Goal: Communication & Community: Answer question/provide support

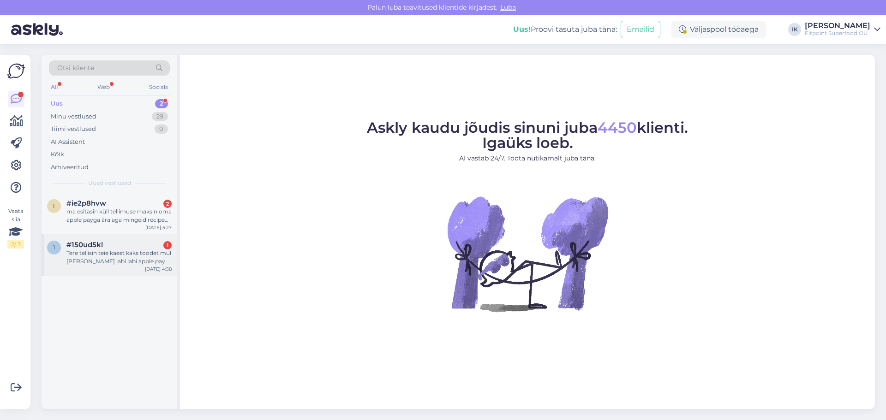
click at [100, 244] on span "#150ud5kl" at bounding box center [84, 245] width 36 height 8
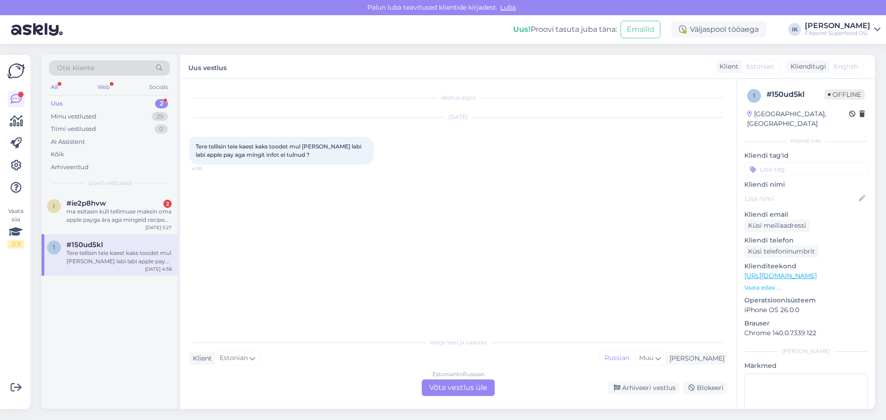
click at [454, 392] on div "Estonian to Russian Võta vestlus üle" at bounding box center [458, 388] width 73 height 17
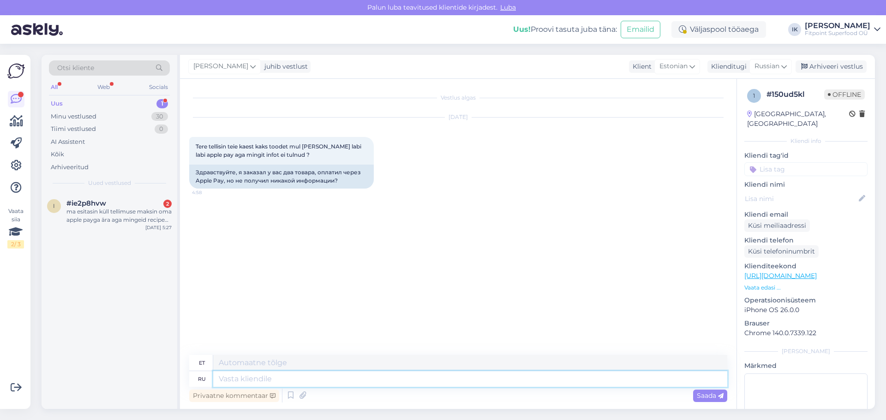
click at [313, 375] on textarea at bounding box center [470, 379] width 514 height 16
type textarea "Здравст"
type textarea "Tere"
type textarea "Здравствтуйте."
type textarea "Tere."
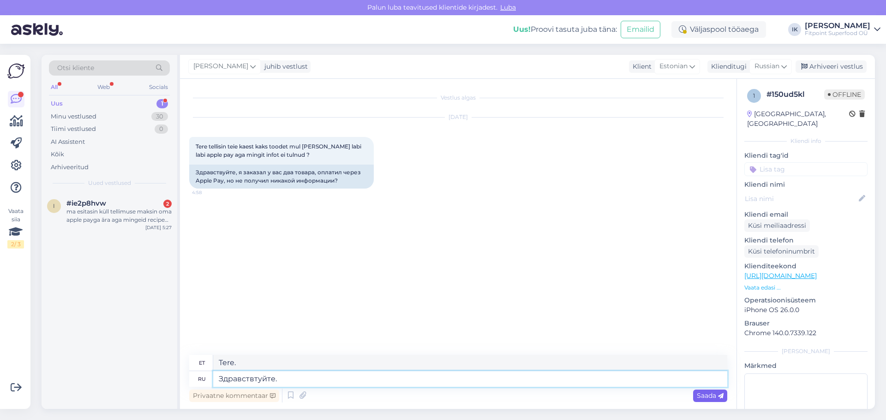
type textarea "Здравствтуйте."
click at [706, 396] on span "Saada" at bounding box center [709, 396] width 27 height 8
click at [346, 375] on textarea at bounding box center [470, 379] width 514 height 16
type textarea "При"
type textarea "Kell"
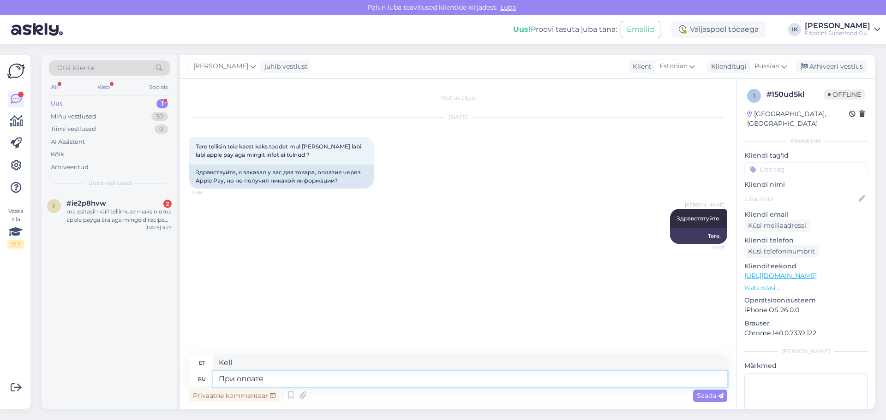
type textarea "При оплате"
type textarea "Makstes"
type textarea "При оплате в"
type textarea "Sissemakse tegemisel"
type textarea "При оплате в пояснение у"
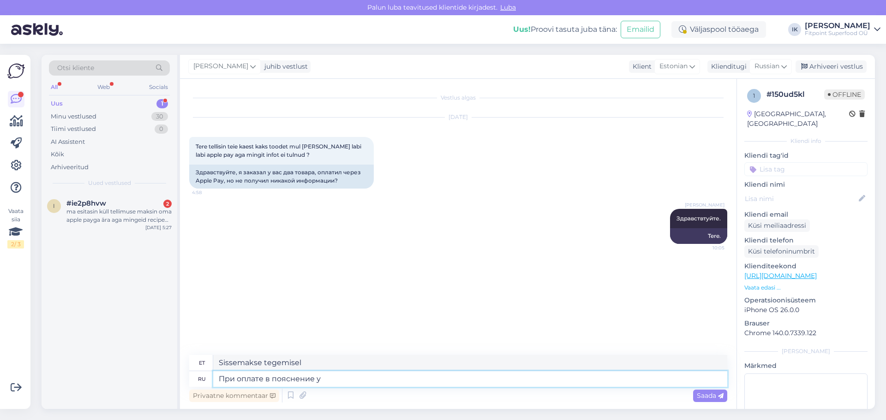
type textarea "Maksmisel palun lisage selgitus"
type textarea "При оплате в пояснение у вас е"
type textarea "Maksmisel [PERSON_NAME] esitama selgituse"
type textarea "При оплате в пояснение у вас есть"
type textarea "Maksmisel on teil selgitus"
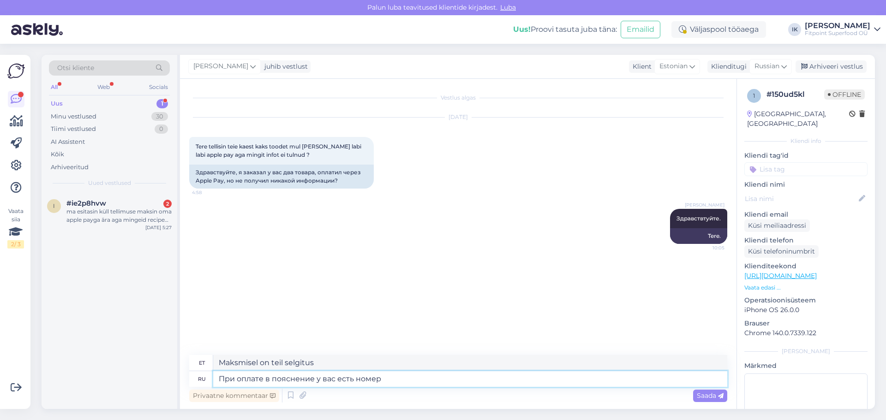
type textarea "При оплате в пояснение у вас есть номер п"
type textarea "Makstes on selgituses number."
type textarea "При оплате в пояснение у вас есть номер посылки"
type textarea "[PERSON_NAME] näete makseandmetes paki numbrit."
type textarea "При оплате в пояснение у вас есть номер посылки."
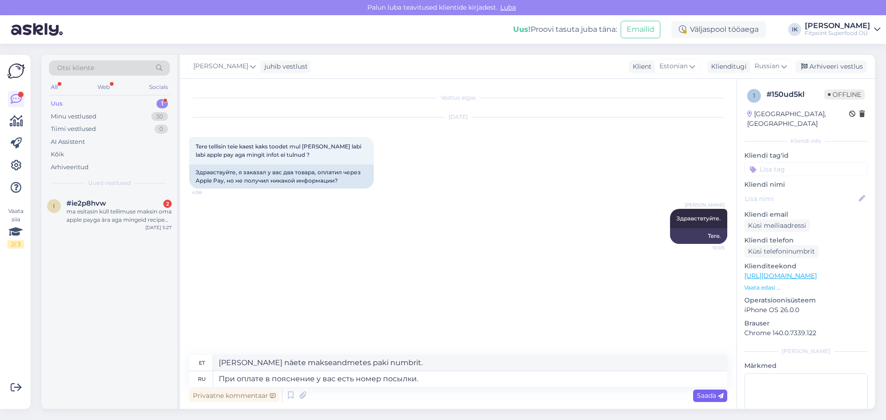
click at [704, 392] on span "Saada" at bounding box center [709, 396] width 27 height 8
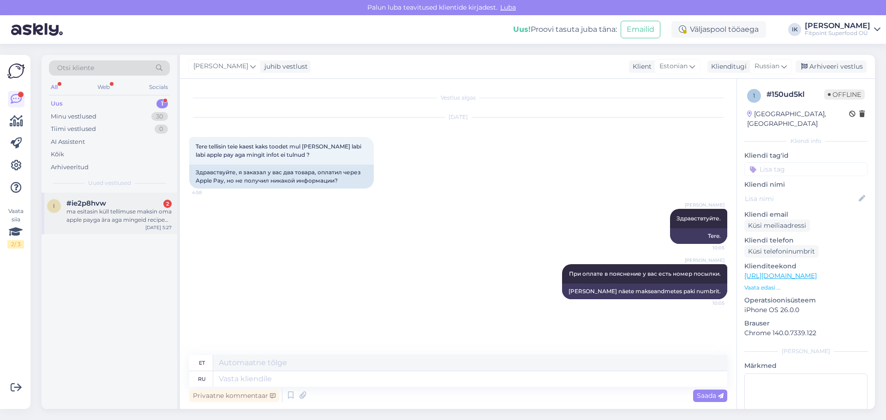
click at [106, 214] on div "ma esitasin küll tellimuse maksin oma apple payga ära aga mingeid recipe ega as…" at bounding box center [118, 216] width 105 height 17
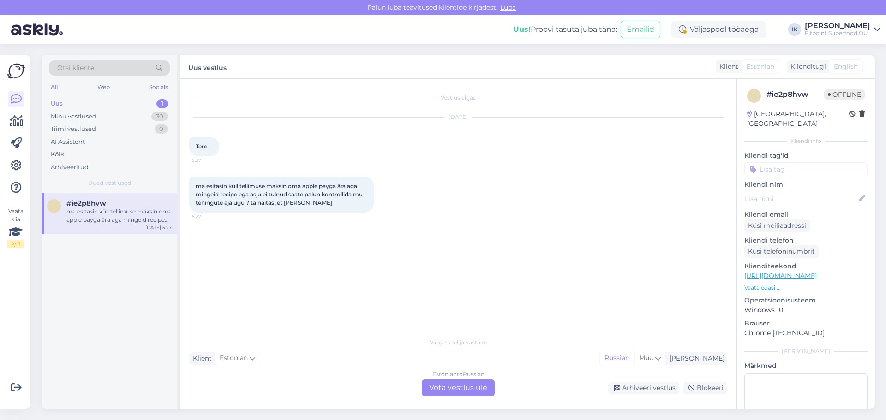
click at [431, 385] on div "Estonian to Russian Võta vestlus üle" at bounding box center [458, 388] width 73 height 17
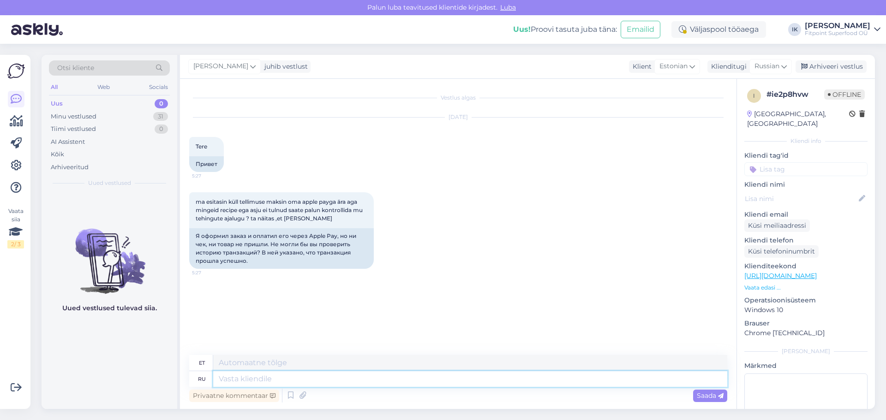
click at [318, 380] on textarea at bounding box center [470, 379] width 514 height 16
click at [88, 117] on div "Minu vestlused" at bounding box center [74, 116] width 46 height 9
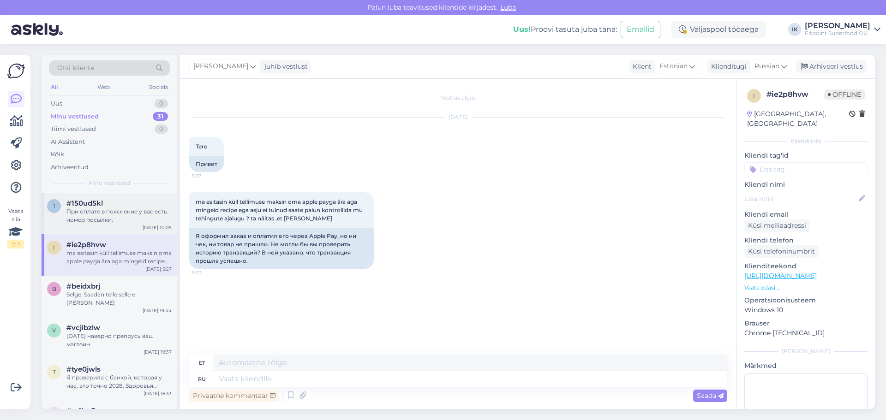
click at [82, 208] on div "При оплате в пояснение у вас есть номер посылки." at bounding box center [118, 216] width 105 height 17
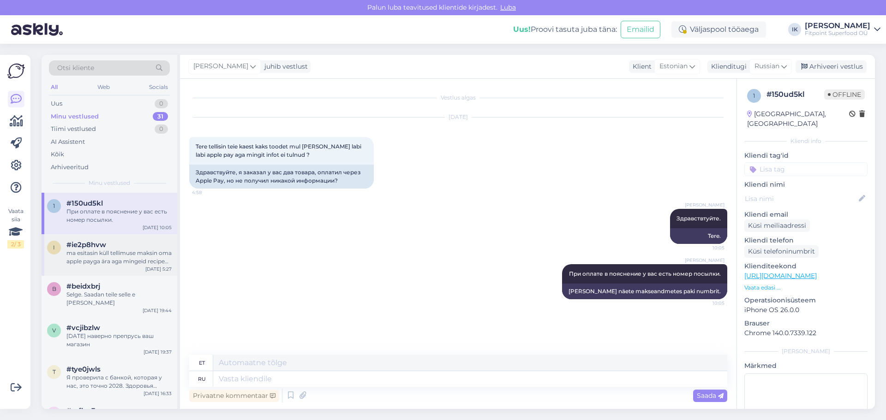
click at [93, 250] on div "ma esitasin küll tellimuse maksin oma apple payga ära aga mingeid recipe ega as…" at bounding box center [118, 257] width 105 height 17
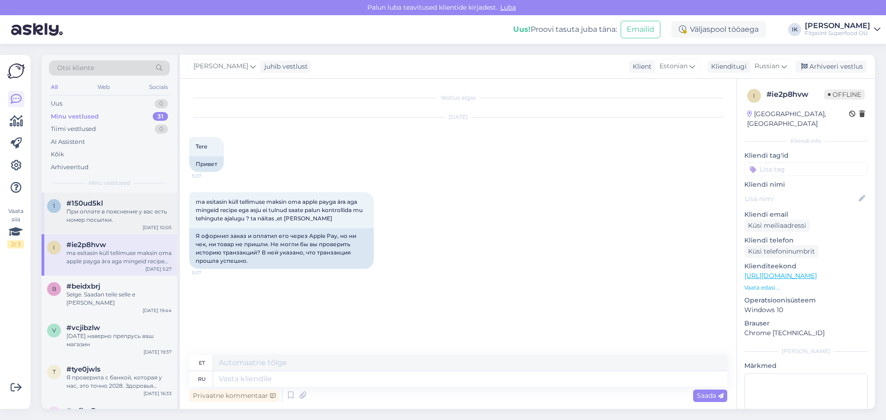
click at [96, 223] on div "При оплате в пояснение у вас есть номер посылки." at bounding box center [118, 216] width 105 height 17
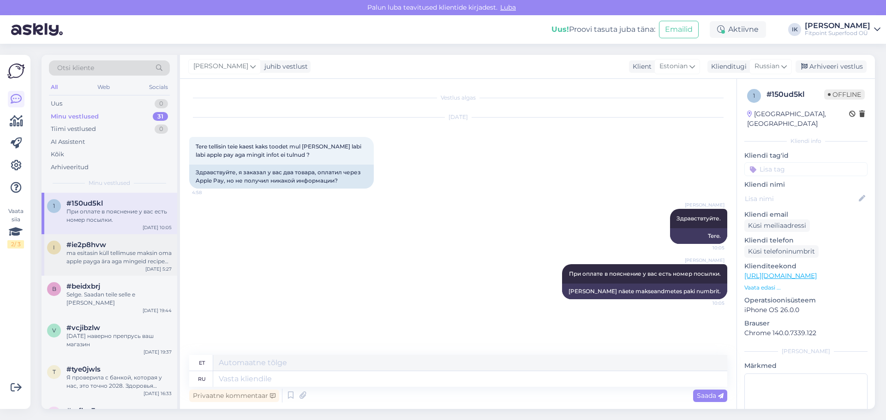
click at [103, 258] on div "ma esitasin küll tellimuse maksin oma apple payga ära aga mingeid recipe ega as…" at bounding box center [118, 257] width 105 height 17
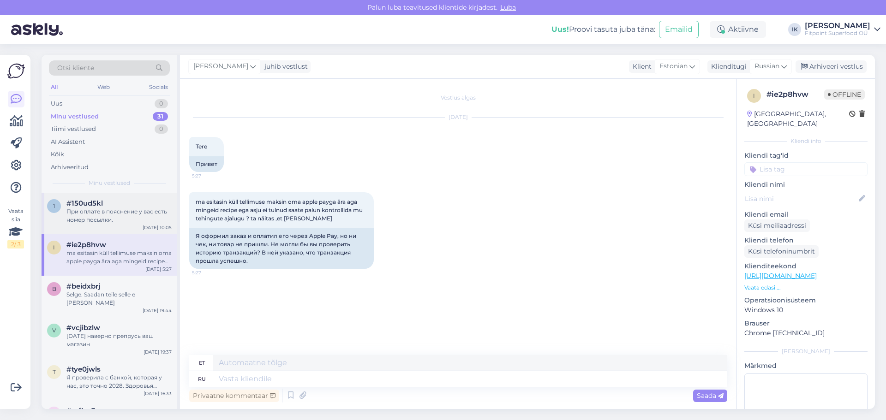
click at [95, 210] on div "При оплате в пояснение у вас есть номер посылки." at bounding box center [118, 216] width 105 height 17
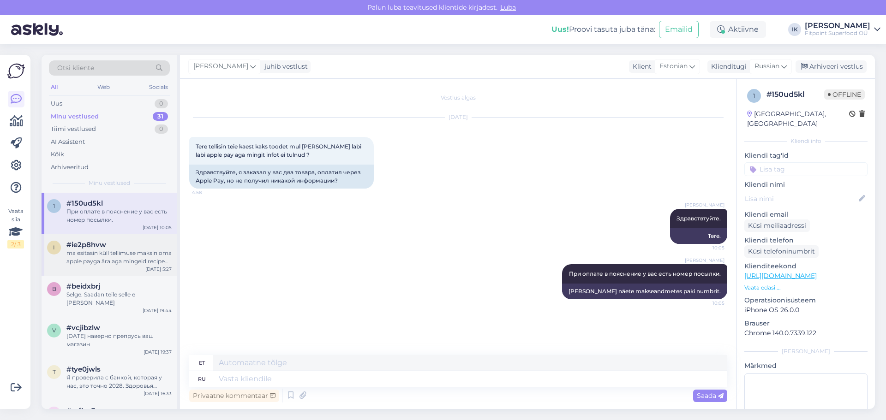
click at [132, 255] on div "ma esitasin küll tellimuse maksin oma apple payga ära aga mingeid recipe ega as…" at bounding box center [118, 257] width 105 height 17
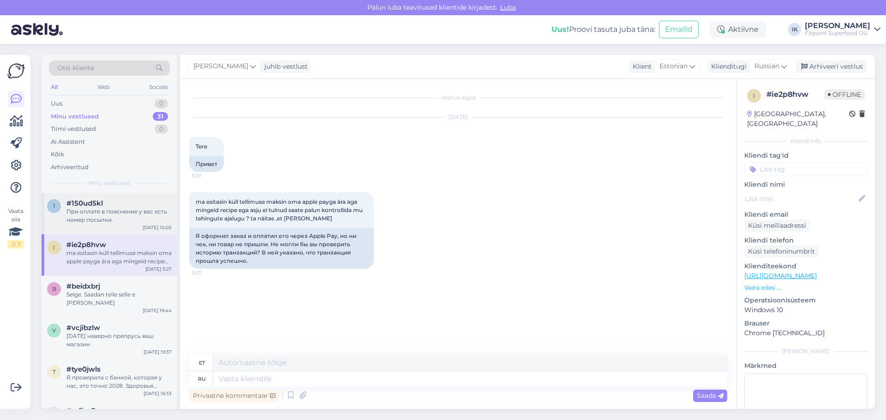
click at [109, 220] on div "При оплате в пояснение у вас есть номер посылки." at bounding box center [118, 216] width 105 height 17
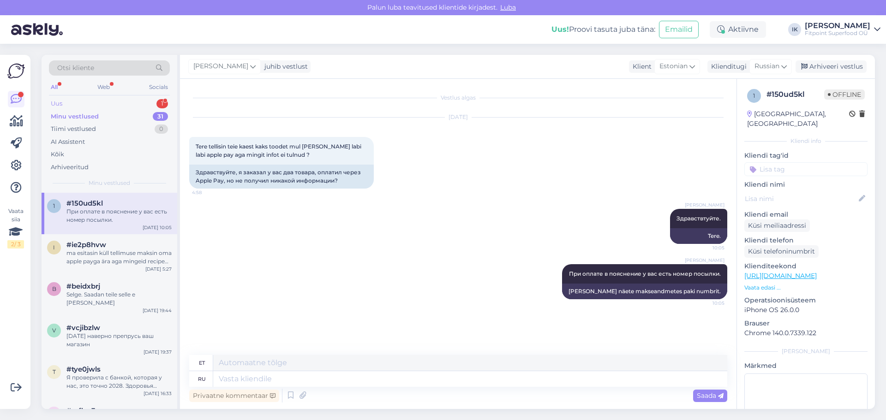
click at [105, 101] on div "Uus 1" at bounding box center [109, 103] width 121 height 13
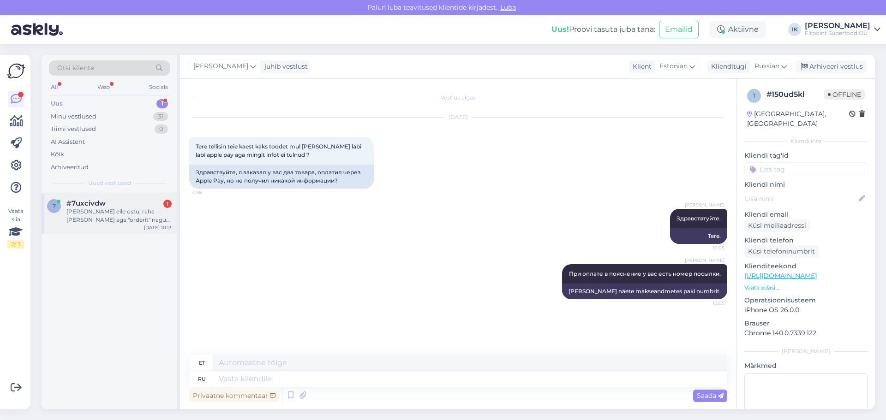
click at [112, 214] on div "[PERSON_NAME] eile ostu, raha [PERSON_NAME] aga "orderit" nagu ei tekkinud. Mak…" at bounding box center [118, 216] width 105 height 17
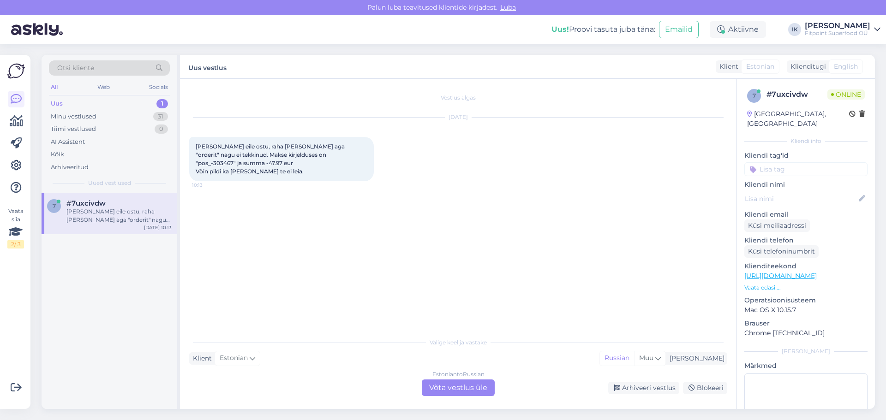
click at [452, 385] on div "Estonian to Russian Võta vestlus üle" at bounding box center [458, 388] width 73 height 17
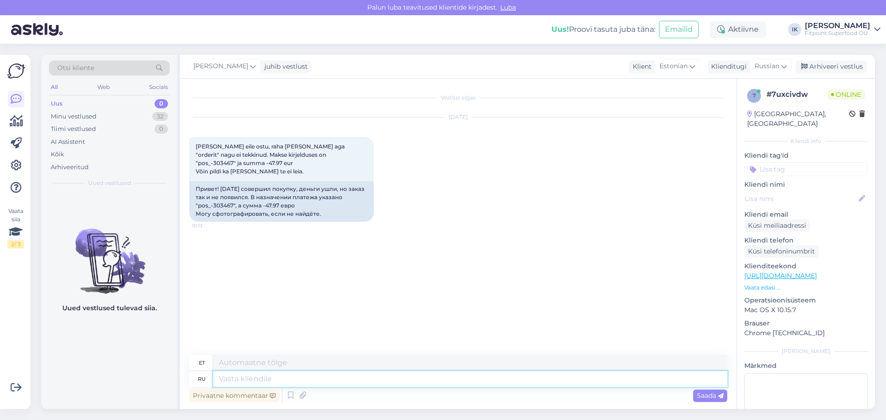
click at [253, 376] on textarea at bounding box center [470, 379] width 514 height 16
click at [254, 381] on textarea at bounding box center [470, 379] width 514 height 16
type textarea "Привет!"
type textarea "Tere!"
type textarea "Скажит"
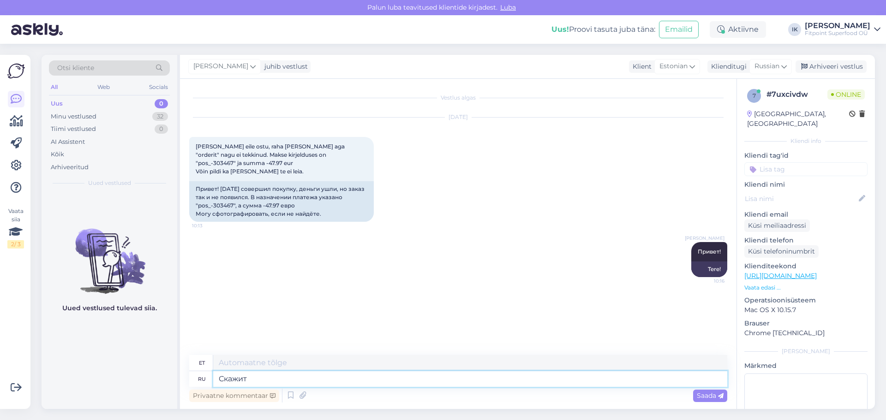
type textarea "Räägi"
type textarea "Скажите пожал"
type textarea "Palun ütle mulle"
type textarea "Скажите пожалуйста,"
type textarea "Ütle mulle palun,"
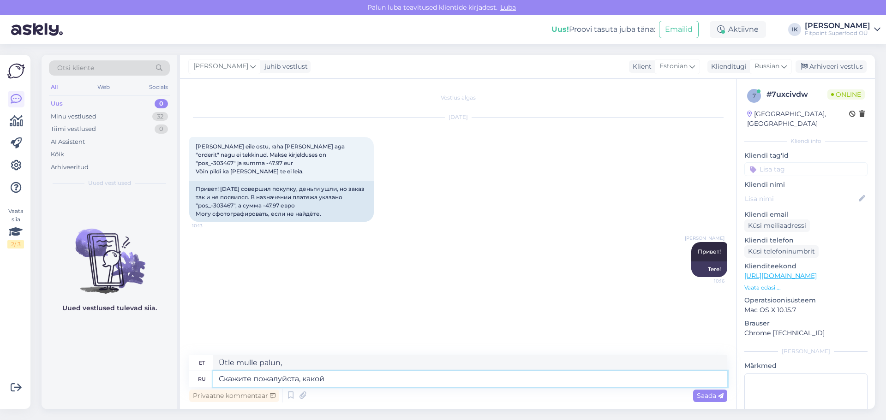
type textarea "Скажите пожалуйста, какой"
type textarea "Palun ütle mulle, milline neist"
type textarea "Скажите пожалуйста, какой способ"
type textarea "Palun öelge mulle, millist meetodit"
type textarea "Скажите пожалуйста, какой способ о"
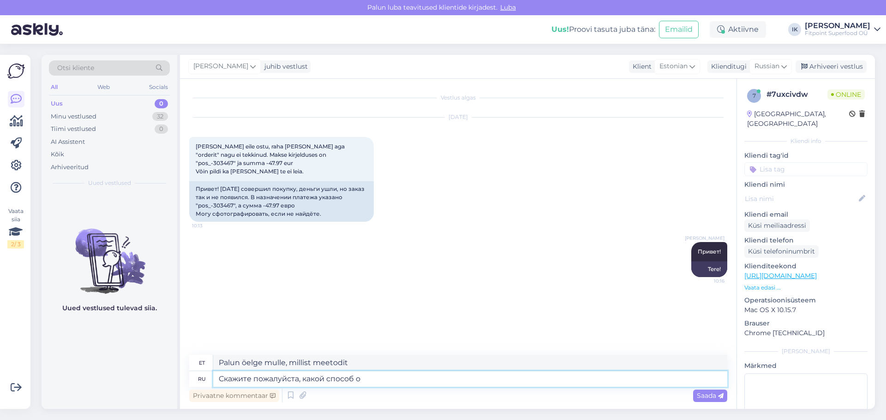
type textarea "Palun öelge mulle, milline meetod on o"
type textarea "Скажите пожалуйста, какой способ оплаты"
type textarea "Palun öelge mulle, milline on makseviis"
type textarea "Скажите пожалуйста, какой способ оплаты вы"
type textarea "Palun öelge mulle, millist makseviisi te kasutate"
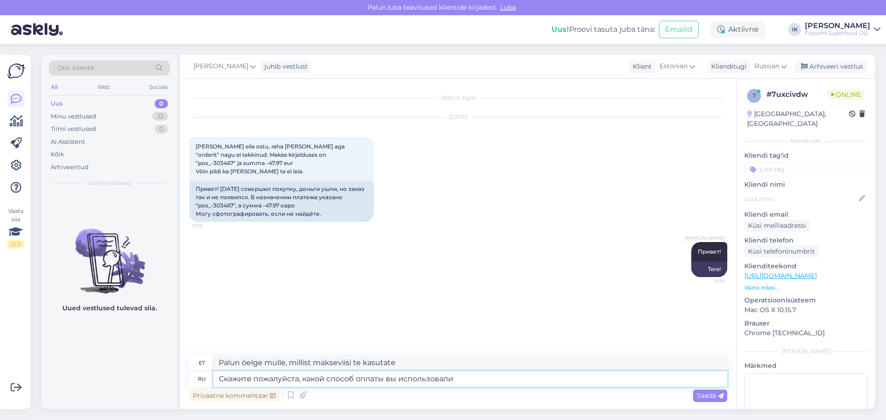
type textarea "Скажите пожалуйста, какой способ оплаты вы использовали?"
type textarea "Palun öelge mulle, millist makseviisi te kasutasite?"
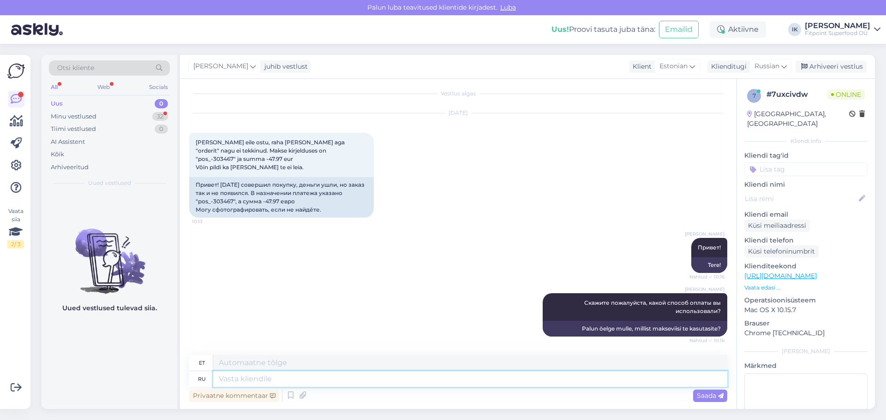
scroll to position [59, 0]
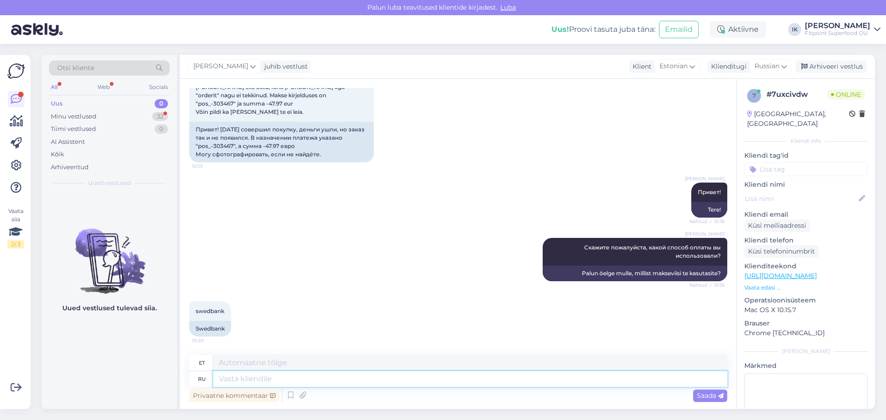
click at [297, 381] on textarea at bounding box center [470, 379] width 514 height 16
click at [260, 381] on textarea at bounding box center [470, 379] width 514 height 16
type textarea "Будем п"
type textarea "Me teeme seda"
type textarea "Будем проверять"
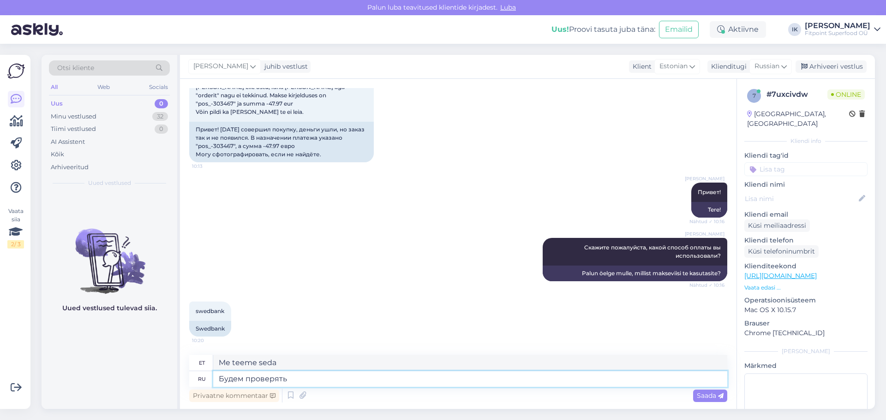
type textarea "Me kontrollime"
type textarea "Будем проверять оплату,"
type textarea "Kontrollime makset,"
type textarea "Будем проверять оплату, я"
type textarea "Kontrollime makset, ma"
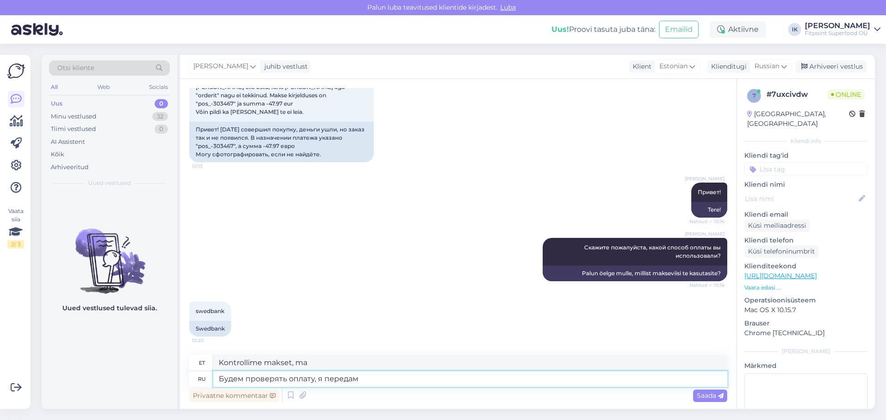
type textarea "Будем проверять оплату, я передам"
type textarea "Kontrollime makset, [PERSON_NAME] edasi."
type textarea "Будем проверять оплату, я передам инф"
type textarea "Kontrollime makset, edastan info."
type textarea "Будем проверять оплату, я передам информацию"
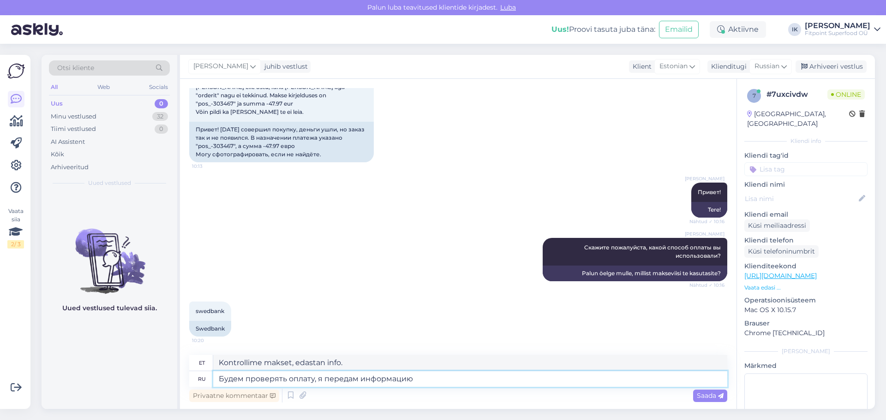
type textarea "Kontrollime makset, [PERSON_NAME] info edasi."
type textarea "Будем проверять оплату, я передам информацию бухгалтеру"
type textarea "Kontrollime makset, [PERSON_NAME] info raamatupidajale edasi."
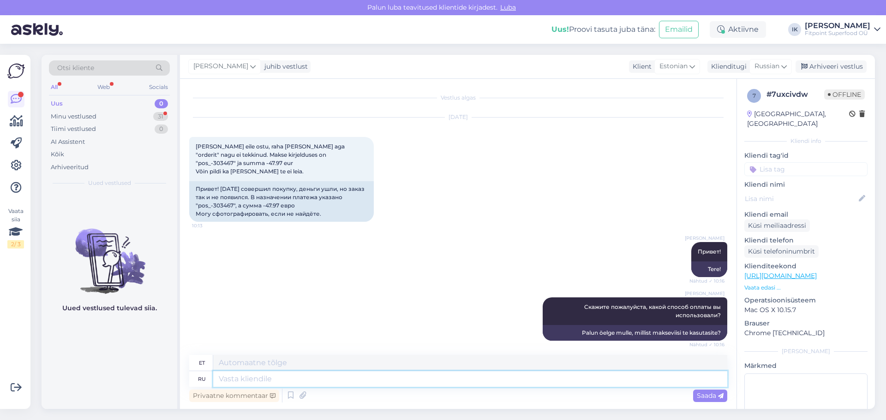
scroll to position [178, 0]
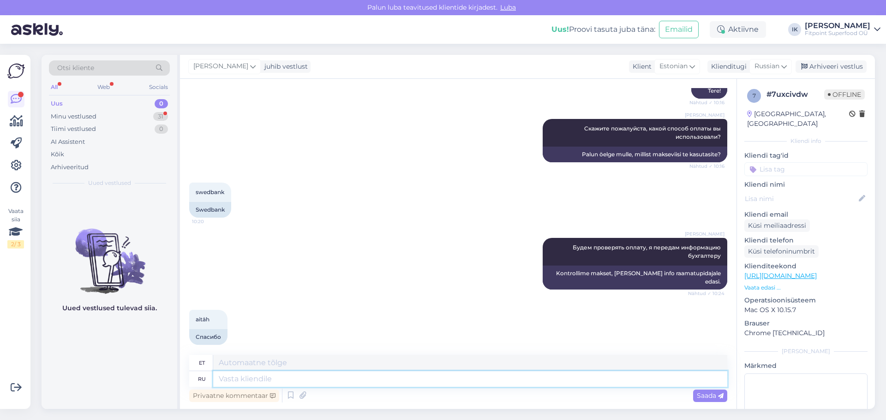
click at [260, 380] on textarea at bounding box center [470, 379] width 514 height 16
type textarea "З"
type textarea "Z"
type textarea "Оплата"
type textarea "Makse"
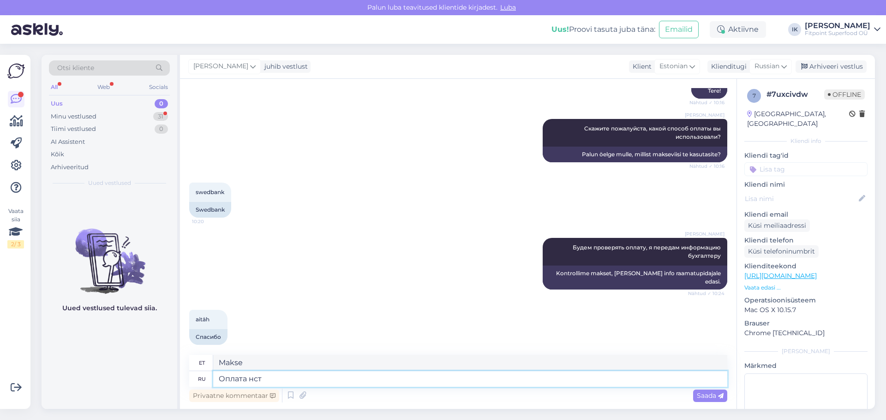
type textarea "Оплата нсть"
type textarea "Makse pole saadaval"
type textarea "Оплата"
type textarea "Makse"
type textarea "Оплата есть"
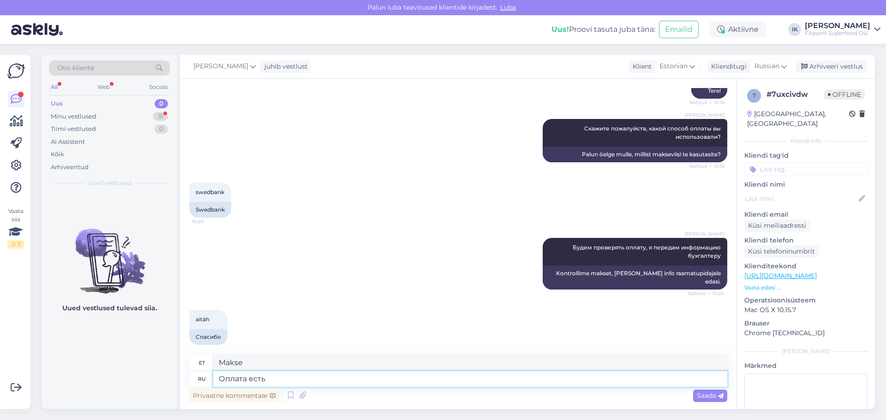
type textarea "Makse on saadaval"
type textarea "Оплата есть."
type textarea "Makse on saadaval."
type textarea "Оплата есть. [DATE]"
type textarea "Makse on laekunud. Täna."
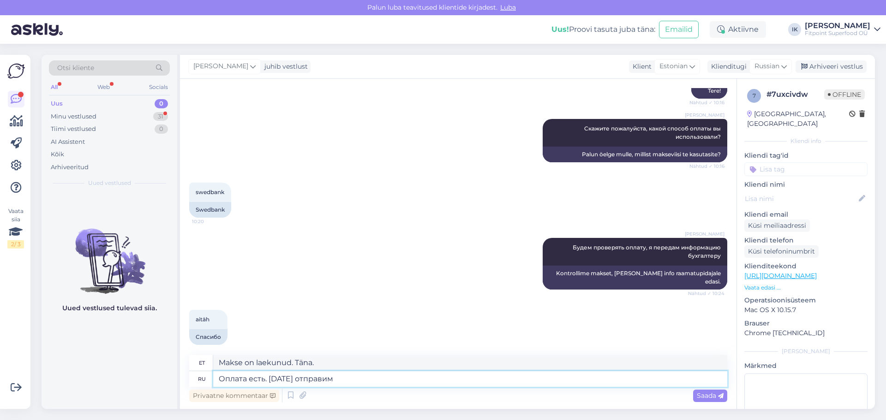
type textarea "Оплата есть. [DATE] отправим"
type textarea "[PERSON_NAME]. Saadame täna."
type textarea "Оплата есть. [DATE] отправим ваш"
type textarea "[PERSON_NAME]. Saadame teie tellimuse täna teele."
type textarea "Оплата есть. [DATE] отправим ваш заказ"
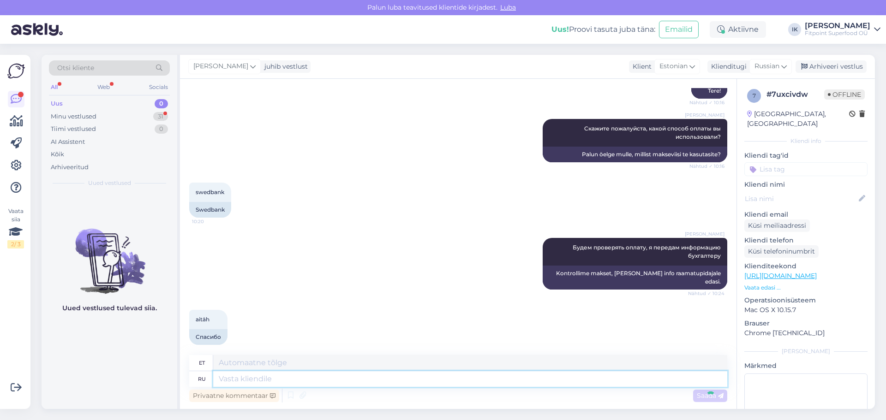
scroll to position [234, 0]
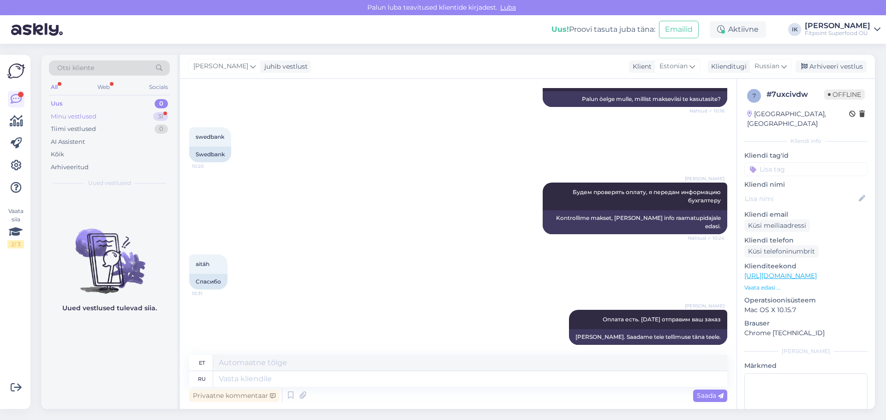
click at [83, 117] on div "Minu vestlused" at bounding box center [74, 116] width 46 height 9
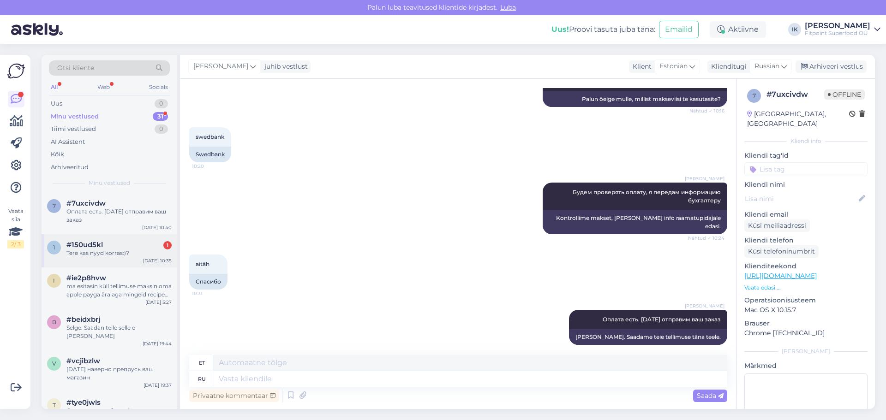
click at [118, 249] on div "Tere kas nyyd korras:)?" at bounding box center [118, 253] width 105 height 8
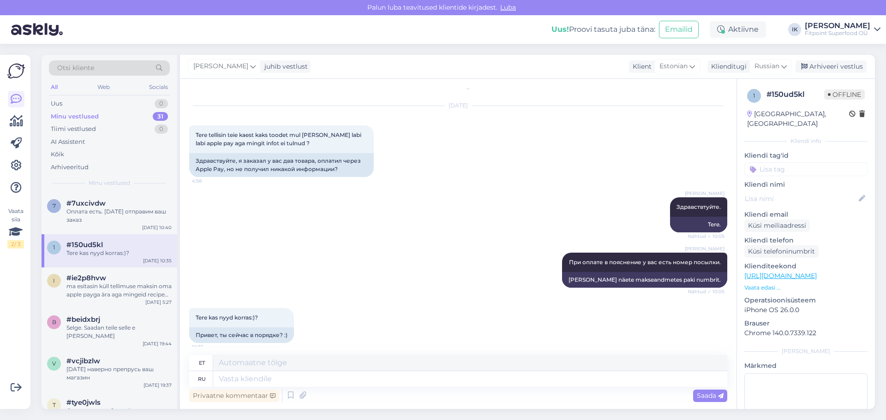
scroll to position [18, 0]
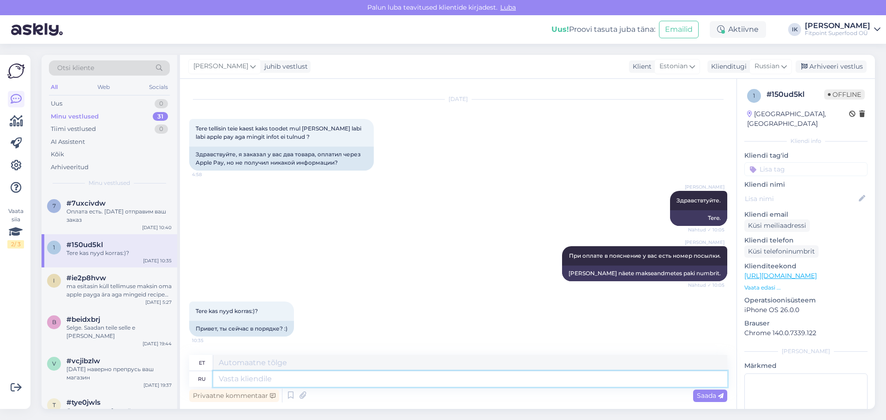
click at [285, 382] on textarea at bounding box center [470, 379] width 514 height 16
type textarea "Да,"
type textarea "Jah,"
type textarea "Да, [DATE]"
type textarea "Jah, täna"
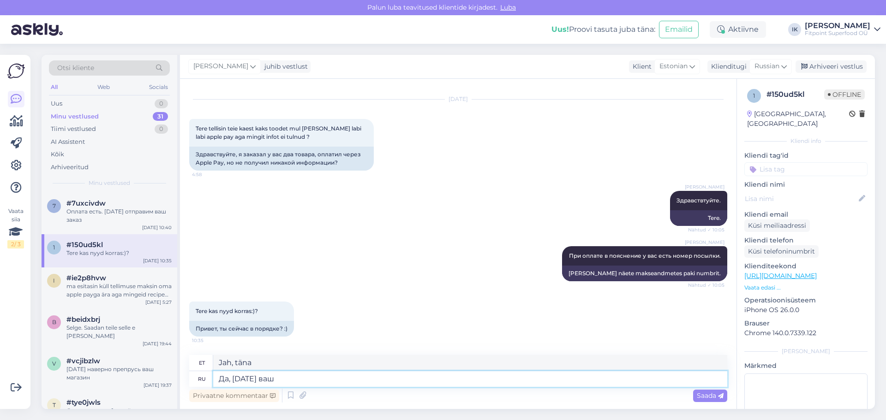
type textarea "Да, [DATE] ваш"
type textarea "Jah, tänane päev on sinu"
type textarea "Да, [DATE] ваш заказ"
type textarea "Jah, teie tellimus on täna."
type textarea "Да, [DATE] ваш заказ будет о"
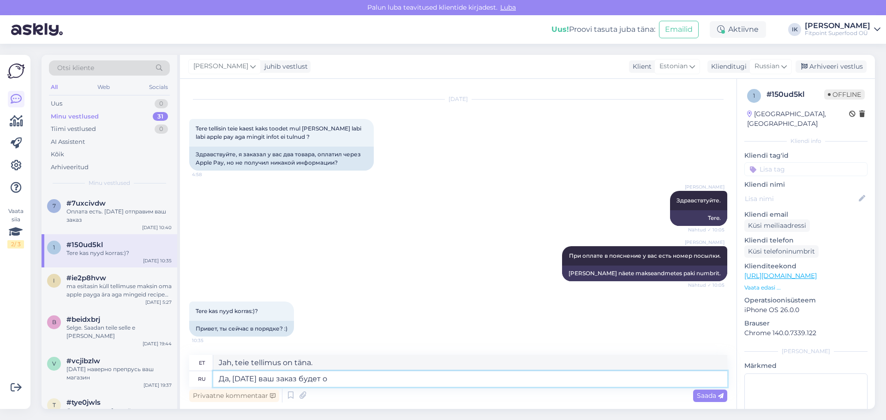
type textarea "Jah, teie tellimus toimetatakse täna kohale."
type textarea "Да, [DATE] ваш заказ будет отправлен"
type textarea "Jah, teie tellimus saadetakse täna teele."
type textarea "Да, [DATE] ваш заказ будет отправлен. Номер"
type textarea "Jah, teie tellimus saadetakse täna teele. Number"
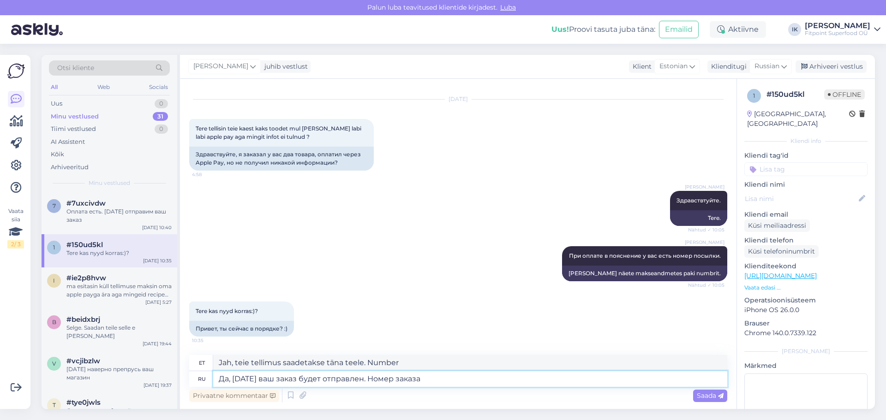
type textarea "Да, [DATE] ваш заказ будет отправлен. Номер заказа"
type textarea "Jah, teie tellimus saadetakse täna teele. Tellimuse number"
type textarea "Да, [DATE] ваш заказ будет отправлен. Номер заказа 303526"
type textarea "Jah, teie tellimus saadetakse täna teele. Tellimuse number 303526"
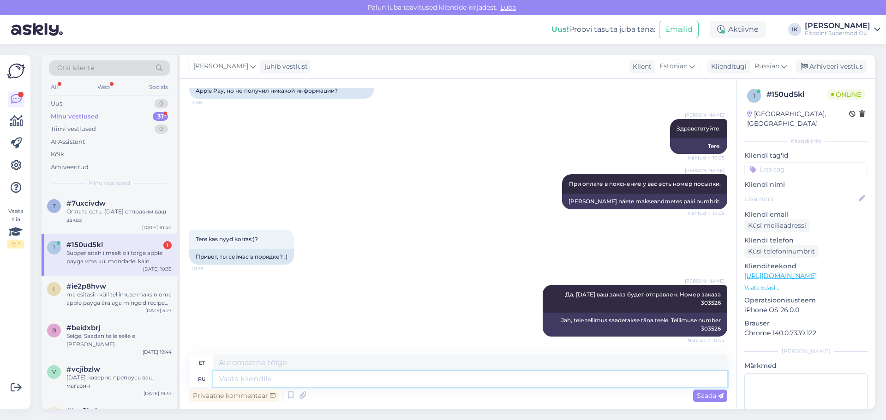
scroll to position [170, 0]
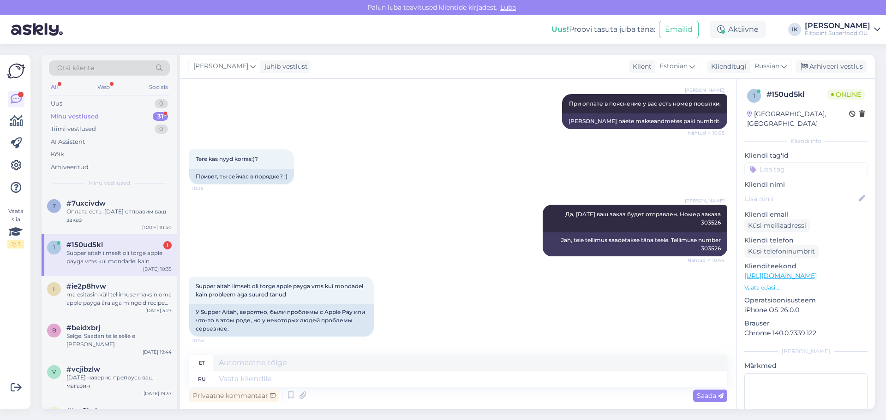
click at [140, 252] on div "Supper aitah ilmselt oli torge apple payga vms kui mondadel kain probleem aga s…" at bounding box center [118, 257] width 105 height 17
click at [289, 384] on textarea at bounding box center [470, 379] width 514 height 16
type textarea "Вы"
type textarea "Sina"
type textarea "Вы правы"
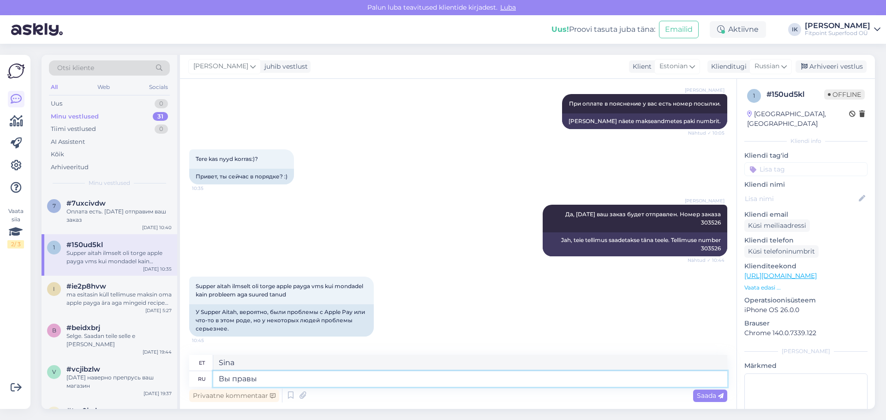
type textarea "Sul on õigus."
type textarea "Вы правы!"
type textarea "Sul on õigus!"
type textarea "Вы"
type textarea "Sina"
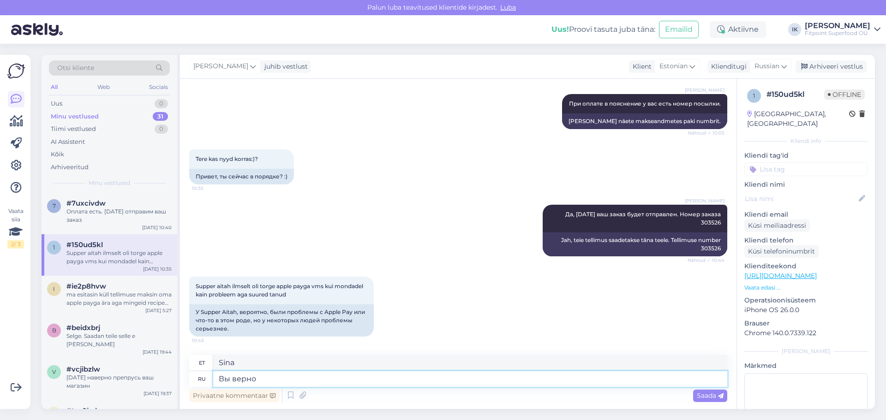
type textarea "Вы верно г"
type textarea "Sul on õigus"
type textarea "Вы верно говорите!"
type textarea "Sul on õigus!"
type textarea "Вы верно говорите! Прекрасного"
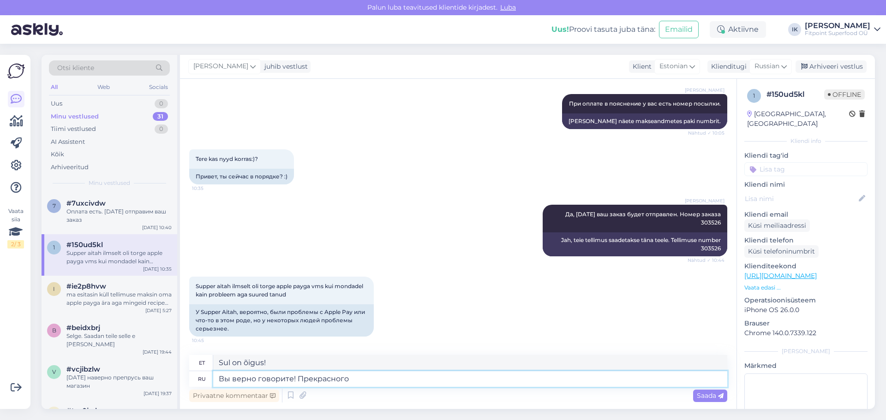
type textarea "Sul on õigus! Imeline"
type textarea "Вы верно говорите! Прекрасного дня!"
type textarea "Sul on õigus! Ilusat päeva!"
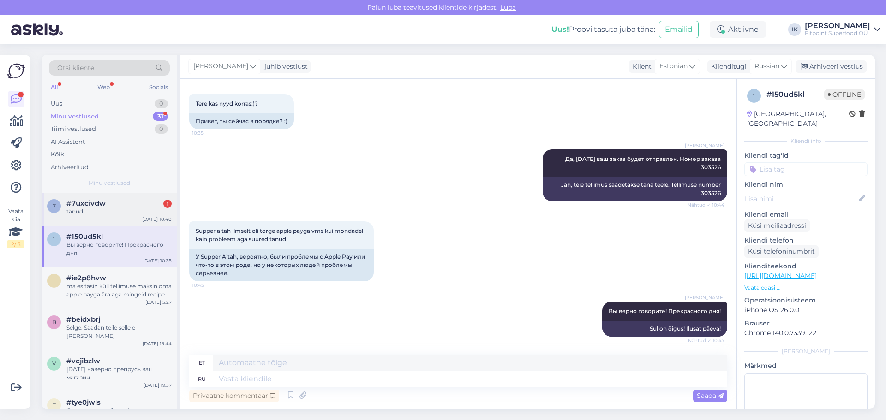
click at [123, 202] on div "#7uxcivdw 1" at bounding box center [118, 203] width 105 height 8
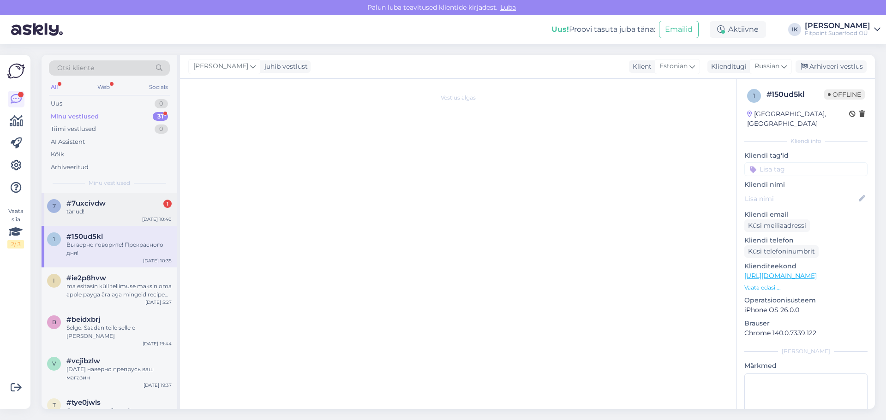
scroll to position [289, 0]
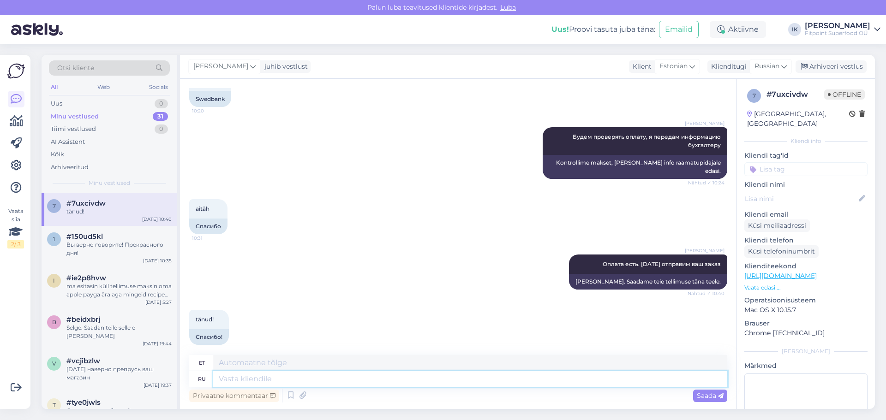
click at [243, 375] on textarea at bounding box center [470, 379] width 514 height 16
type textarea "Üjhjituj"
type textarea "Ü"
type textarea "Хорошего"
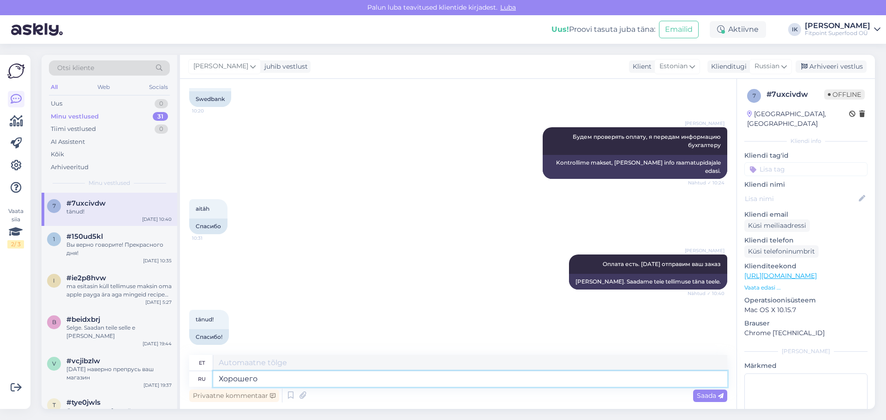
type textarea "Hea"
type textarea "Хорошего дня"
type textarea "Head päeva!"
type textarea "Хорошего дня!"
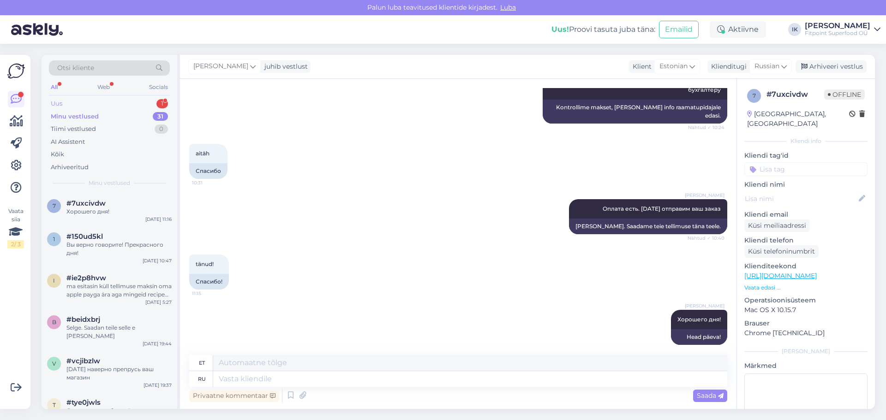
click at [94, 103] on div "Uus 1" at bounding box center [109, 103] width 121 height 13
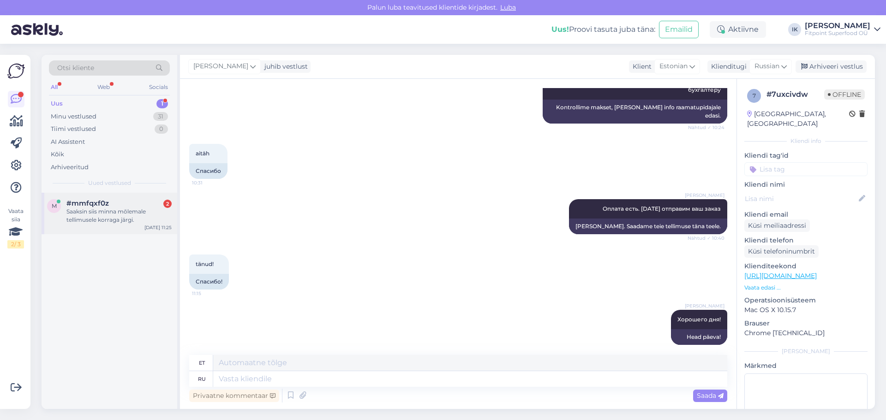
click at [121, 214] on div "Saaksin siis minna mõlemale tellimusele korraga järgi." at bounding box center [118, 216] width 105 height 17
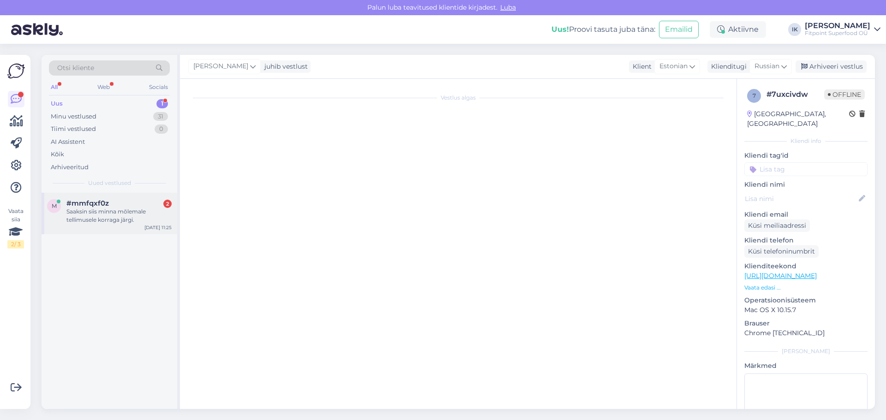
scroll to position [522, 0]
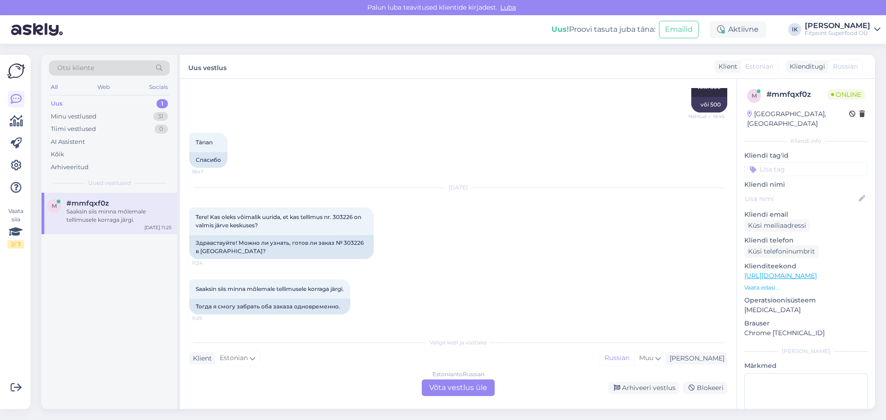
click at [448, 390] on div "Estonian to Russian Võta vestlus üle" at bounding box center [458, 388] width 73 height 17
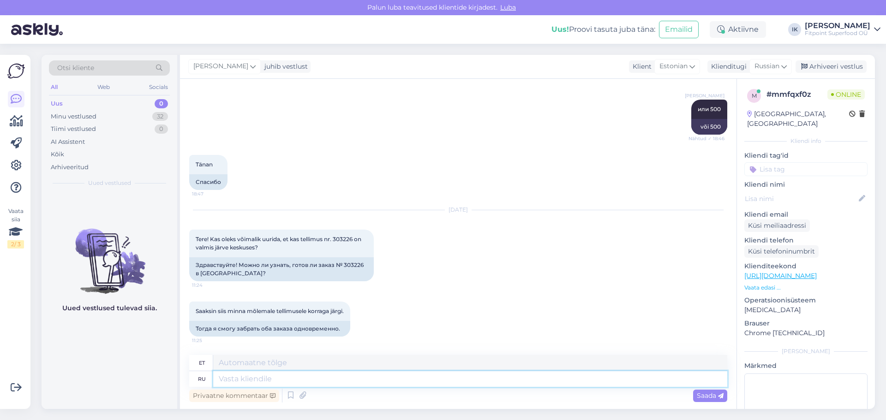
click at [238, 376] on textarea at bounding box center [470, 379] width 514 height 16
type textarea "Привет!"
type textarea "Tere!"
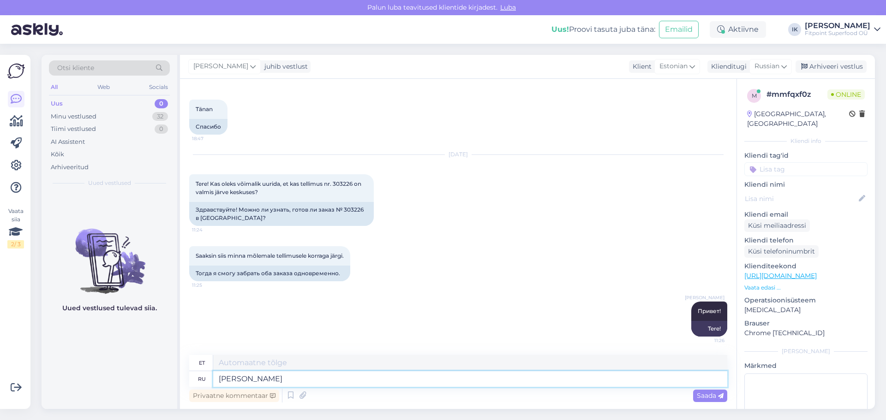
type textarea "[PERSON_NAME]"
type textarea "KUNI"
type textarea "К сожалению"
type textarea "Kahjuks"
type textarea "К сожалению еще"
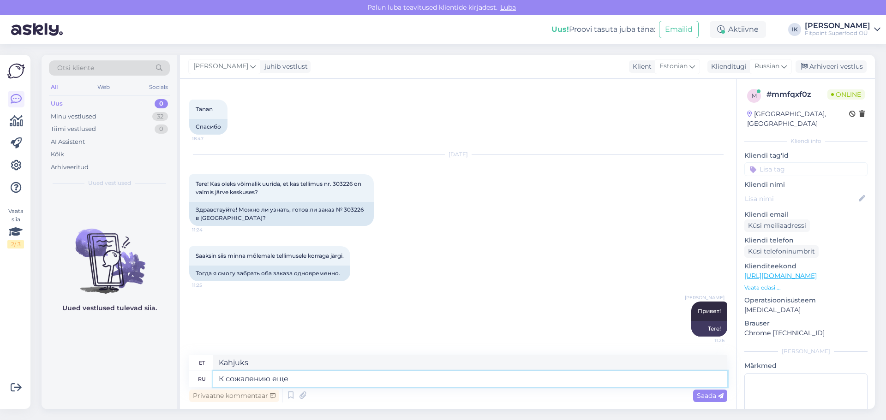
type textarea "Kahjuks ikka veel"
type textarea "К сожалению еще не г"
type textarea "Kahjuks veel mitte"
type textarea "К сожалению еще не готов"
type textarea "Kahjuks pole see veel valmis."
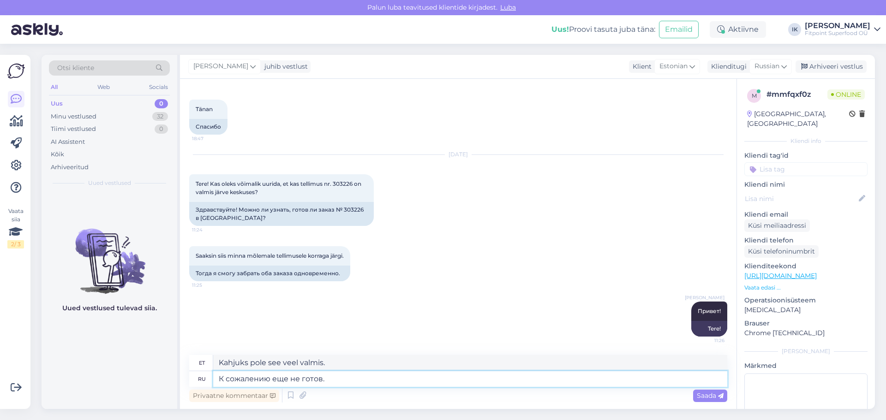
type textarea "К сожалению еще не готов."
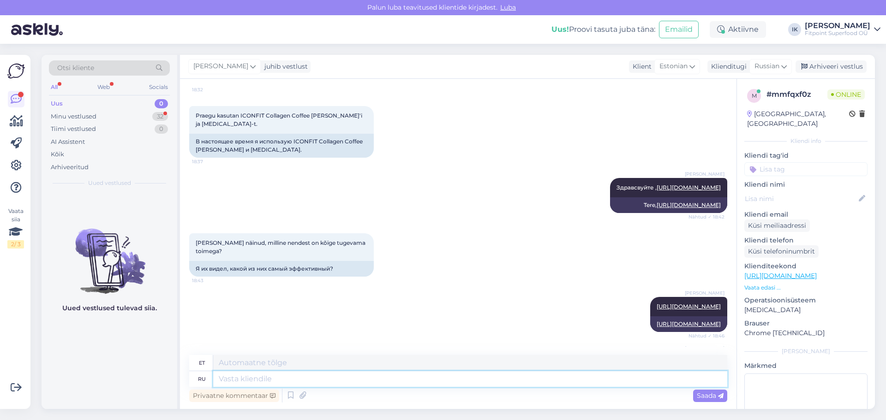
scroll to position [674, 0]
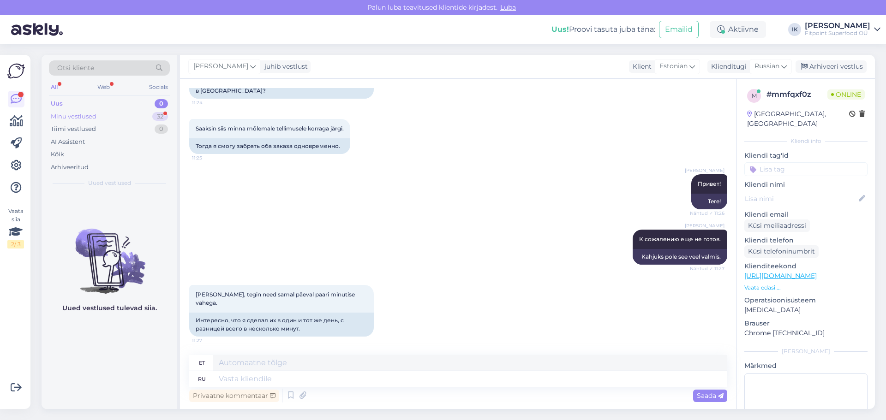
click at [77, 115] on div "Minu vestlused" at bounding box center [74, 116] width 46 height 9
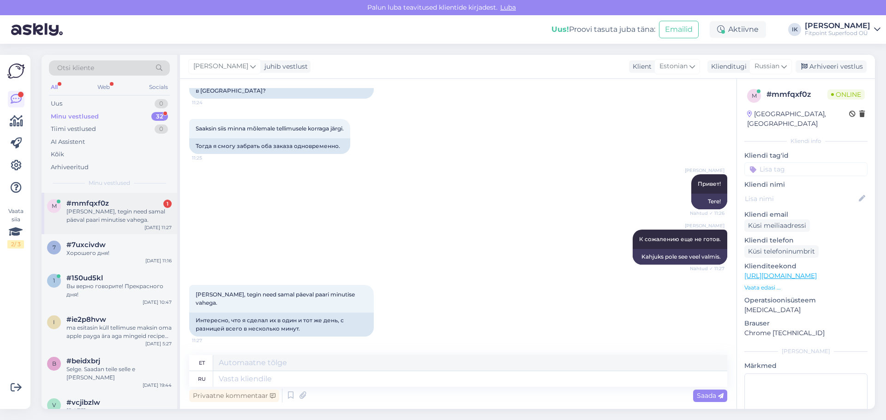
click at [108, 213] on div "[PERSON_NAME], tegin need samal päeval paari minutise vahega." at bounding box center [118, 216] width 105 height 17
click at [252, 381] on textarea at bounding box center [470, 379] width 514 height 16
type textarea "Дело"
type textarea "Juhtum"
type textarea "Дело в"
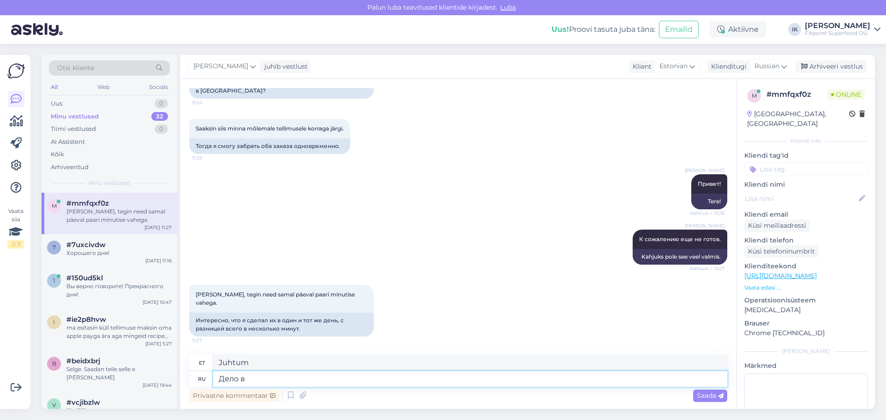
type textarea "Asi on selles,"
type textarea "Дело в тои"
type textarea "See on sellest"
type textarea "Дело в том"
type textarea "Asi on selles,"
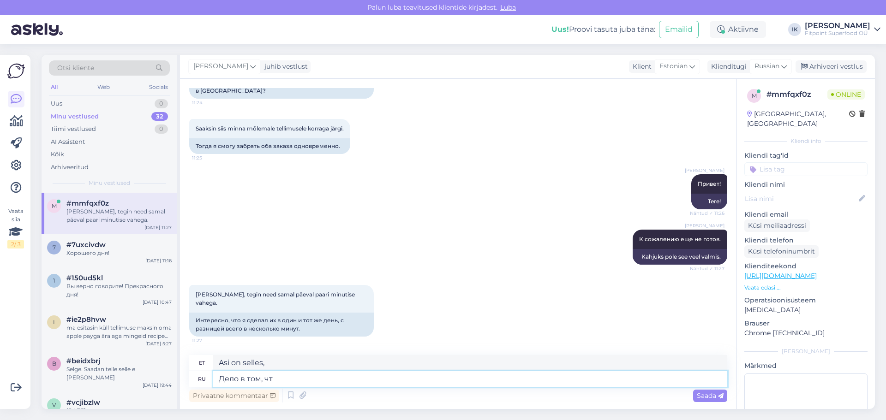
type textarea "Дело в том, что"
type textarea "Asi on selles, et"
type textarea "Дело в том, что на складе"
type textarea "Asi on selles, et [GEOGRAPHIC_DATA]"
type textarea "Дело в том, что на складе не"
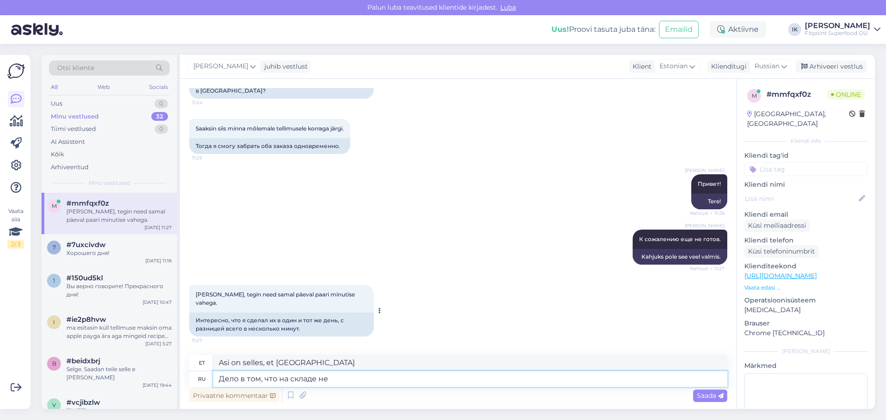
type textarea "Asi on selles, et laos pole kaupa."
type textarea "Дело в том, что на складе не было"
type textarea "Asi [PERSON_NAME], et laos polnud midagi."
type textarea "Дело в том, что на складе не было одной"
type textarea "Asi on selles, et laos polnud ühtegi."
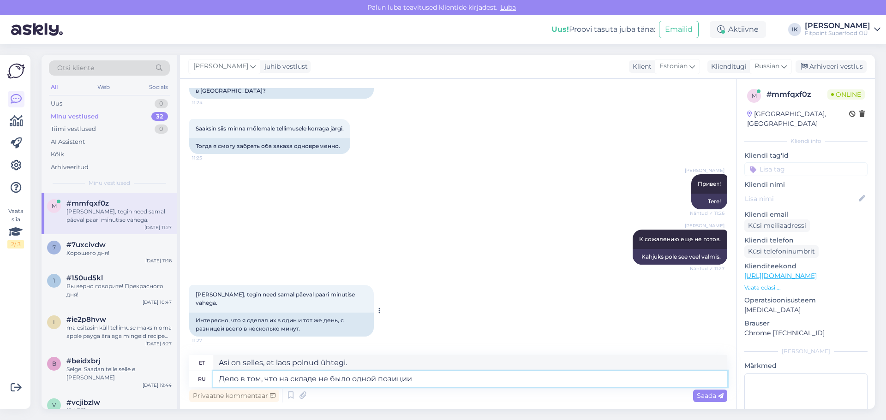
type textarea "Дело в том, что на складе не было одной позиции"
type textarea "Asi [PERSON_NAME], et laost oli üks asi puudu."
type textarea "Дело в том, что на складе не было одной позиции и м"
type textarea "Asi on selles, et laost oli üks asi puudu ja"
type textarea "Дело в том, что на складе не было одной позиции и мы"
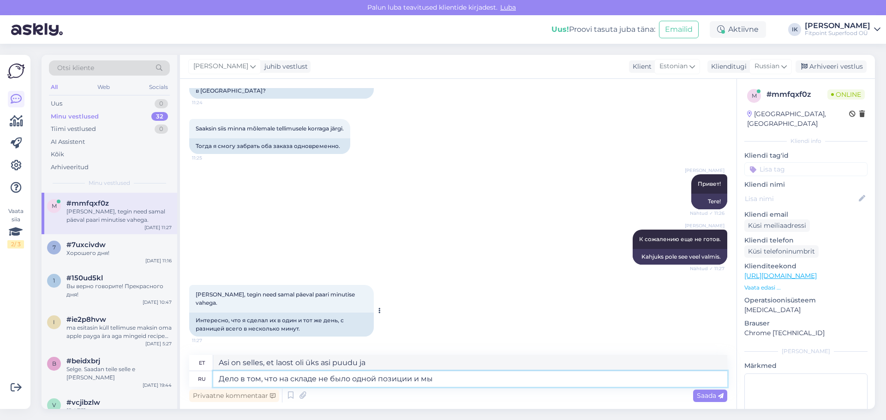
type textarea "Asi on selles, et laost oli üks asi puudu ja me"
type textarea "Дело в том, что на складе не было одной позиции и мы ждем"
type textarea "Asi on selles, et laost oli üks asi puudu ja me ootame"
type textarea "Дело в том, что на складе не было одной позиции и мы ждем ее"
type textarea "Asi on selles, et laost oli üks kaup puudu ja me ootame seda."
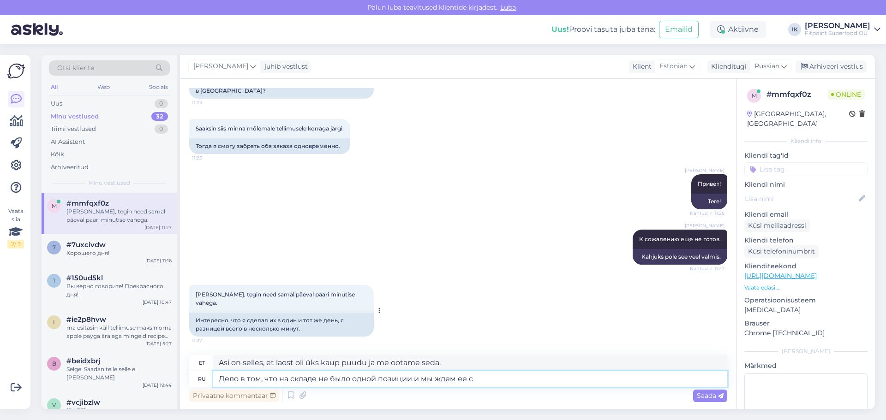
type textarea "Дело в том, что на складе не было одной позиции и мы ждем ее с"
type textarea "Asi on selles, et laost oli üks asi puudu ja me ootame seda."
type textarea "Дело в том, что на складе не было одной позиции и мы ждем ее с другого"
type textarea "Asi on selles, et üks toode oli laost otsas ja me ootame seda teisest."
type textarea "Дело в том, что на складе не было одной позиции и мы ждем ее с другого маг"
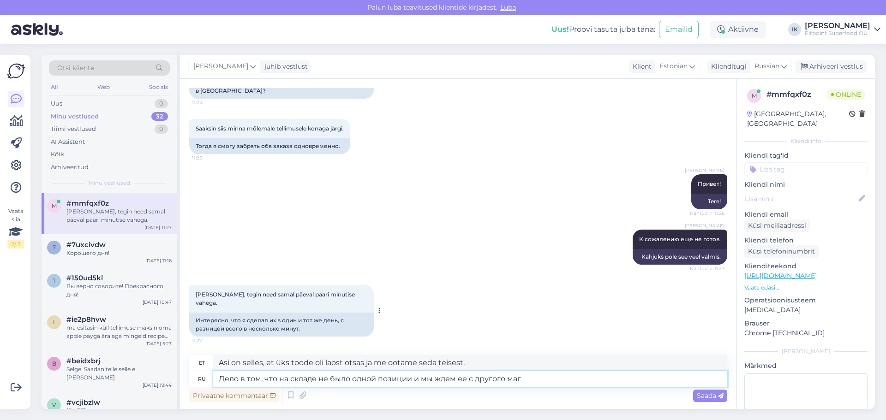
type textarea "Asi on selles, et laost oli üks kaup puudu ja me ootame seda teisest poest."
type textarea "Дело в том, что на складе не было одной позиции и мы ждем ее с другого магазина"
type textarea "Asi on selles, et üks toode oli laost otsas ja me ootame seda teisest poest."
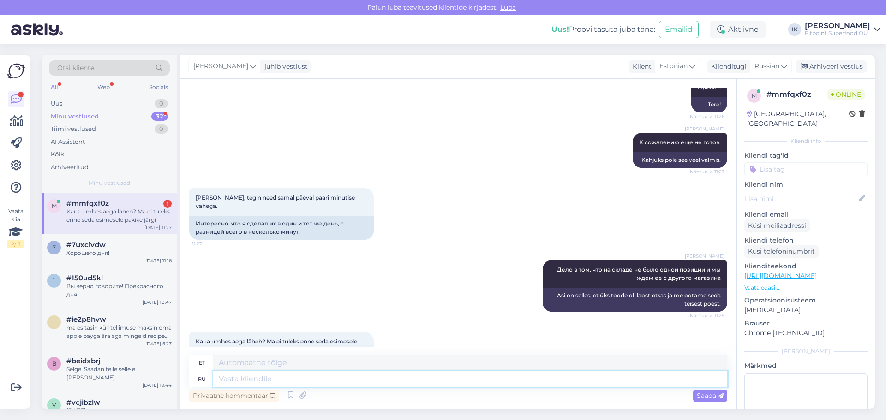
scroll to position [818, 0]
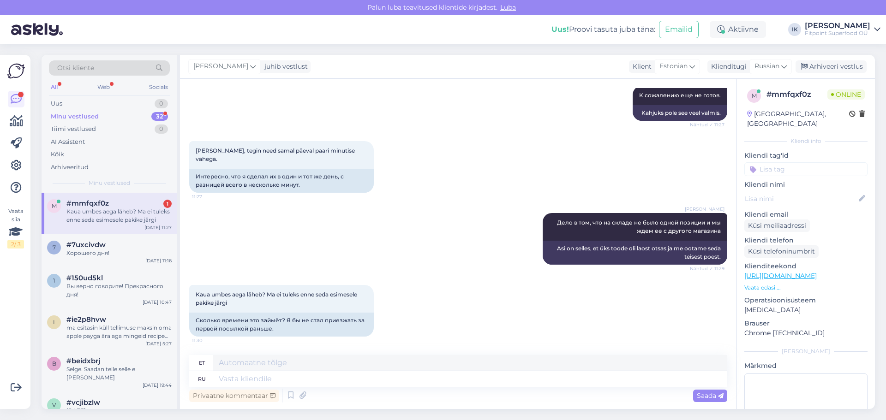
click at [147, 218] on div "Kaua umbes aega läheb? Ma ei tuleks enne seda esimesele pakike järgi" at bounding box center [118, 216] width 105 height 17
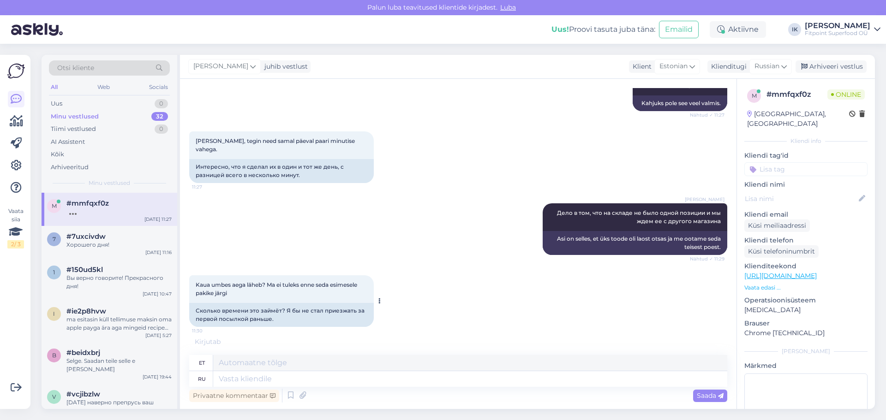
scroll to position [873, 0]
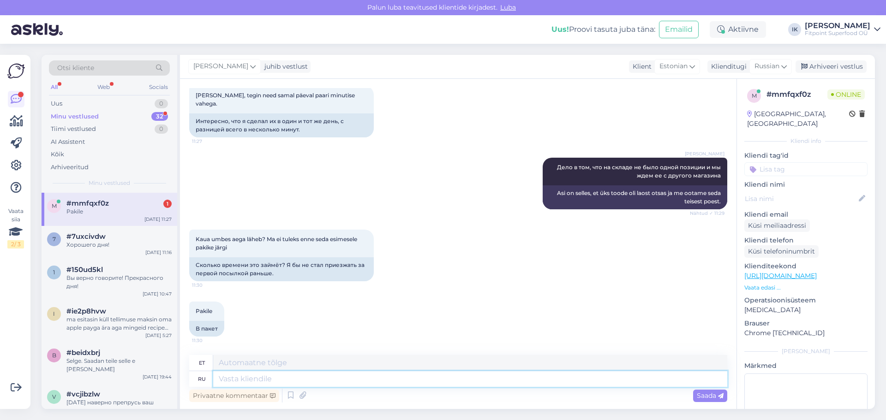
click at [242, 381] on textarea at bounding box center [470, 379] width 514 height 16
type textarea "ВЫ"
type textarea "SINA"
type textarea "В"
type textarea "Sisse"
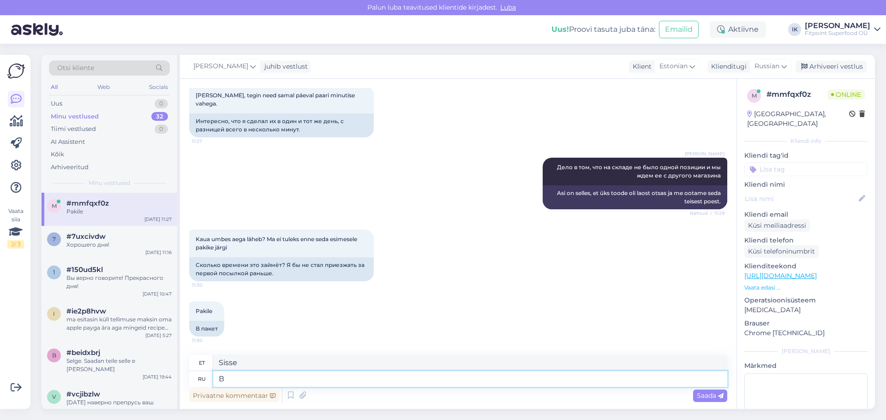
type textarea "Вы"
type textarea "Sina"
type textarea "В"
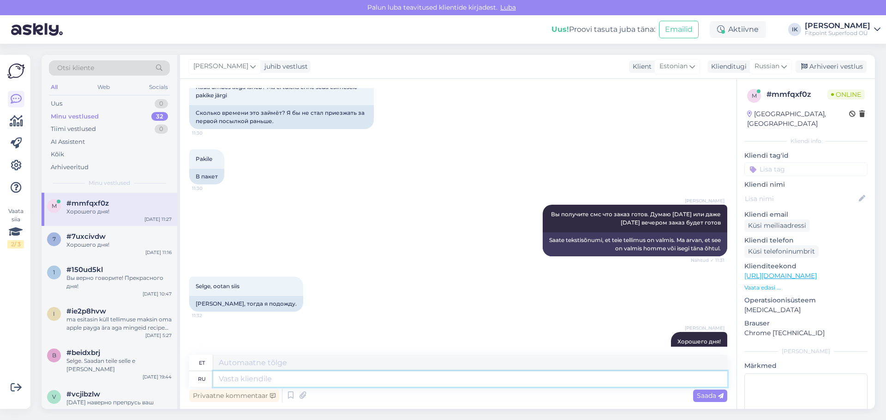
scroll to position [1056, 0]
